Goal: Transaction & Acquisition: Subscribe to service/newsletter

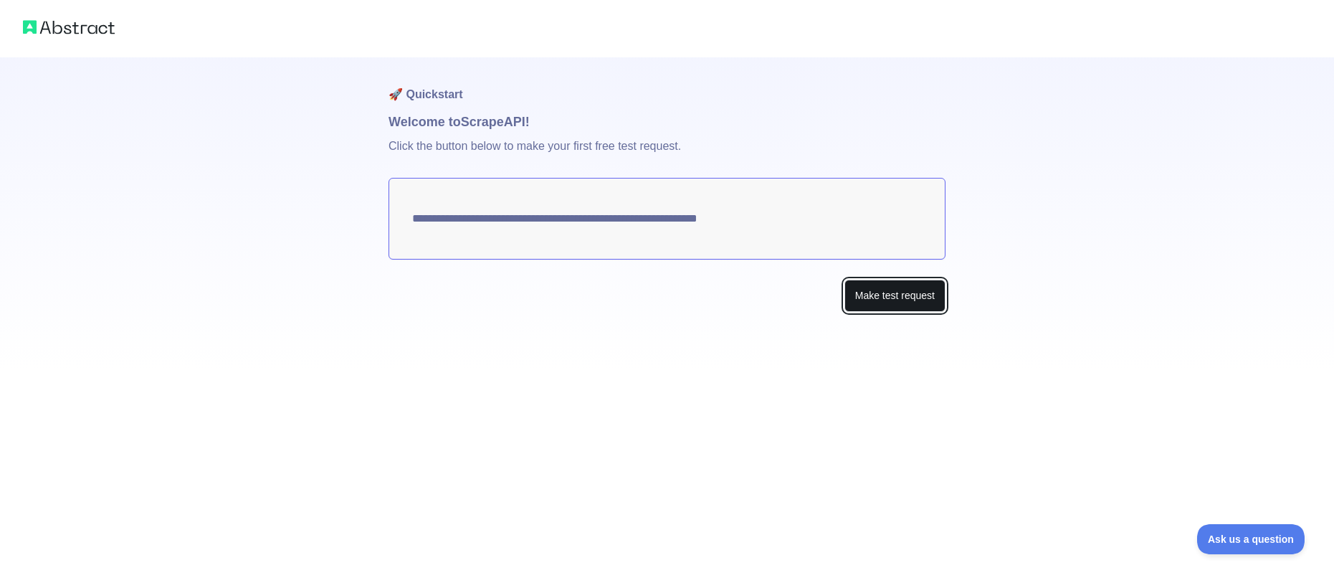
click at [864, 295] on button "Make test request" at bounding box center [894, 296] width 101 height 32
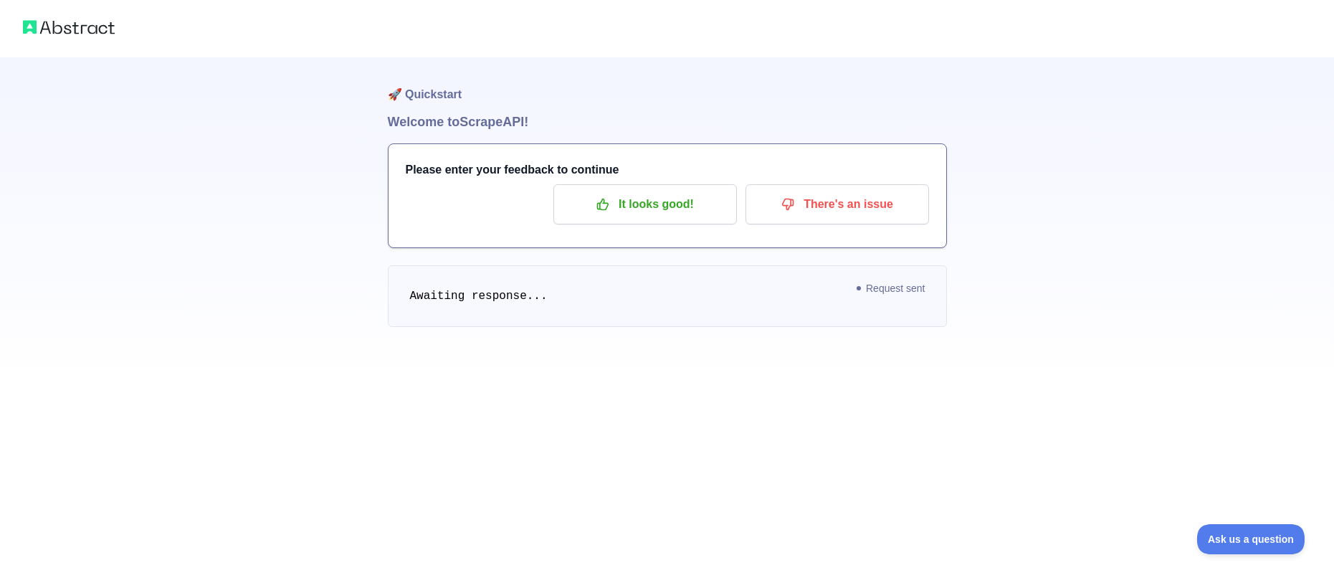
click at [492, 308] on pre "Awaiting response..." at bounding box center [667, 296] width 559 height 62
click at [751, 201] on button "There's an issue" at bounding box center [836, 204] width 183 height 40
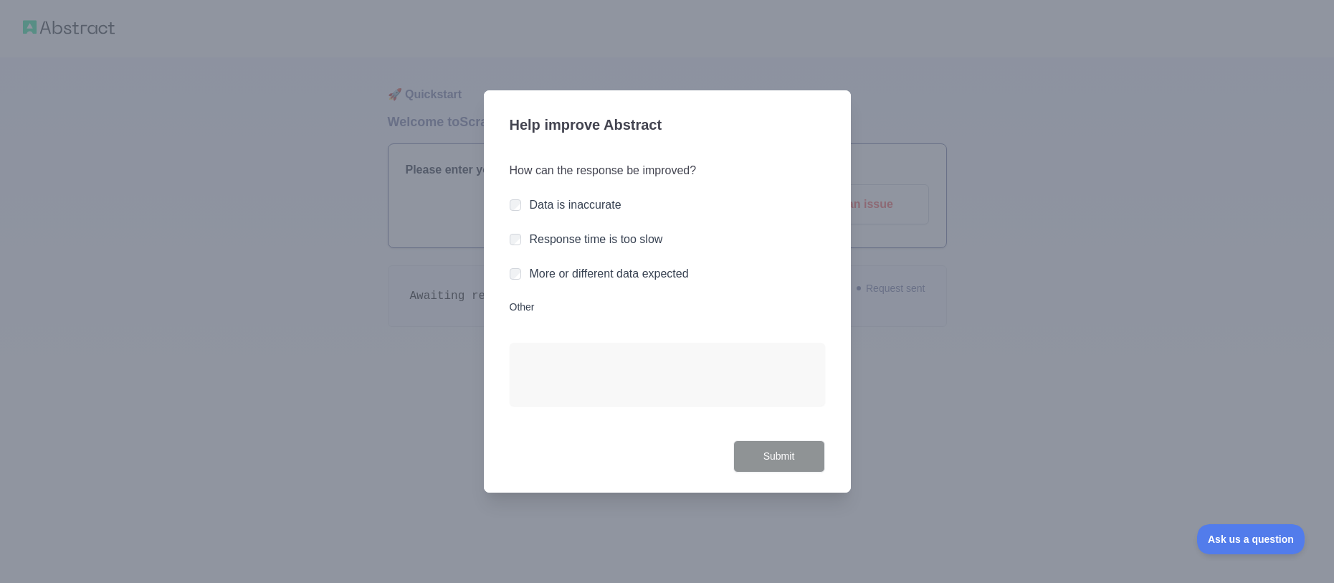
click at [430, 318] on div at bounding box center [667, 291] width 1334 height 583
click at [404, 196] on div at bounding box center [667, 291] width 1334 height 583
click at [536, 250] on div "How can the response be improved? Data is inaccurate Response time is too slow …" at bounding box center [667, 292] width 315 height 295
click at [534, 240] on label "Response time is too slow" at bounding box center [596, 239] width 133 height 12
click at [760, 458] on button "Submit" at bounding box center [779, 456] width 92 height 32
